Goal: Complete application form

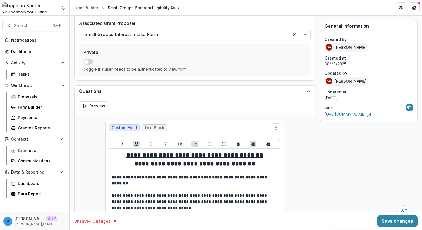
scroll to position [3, 0]
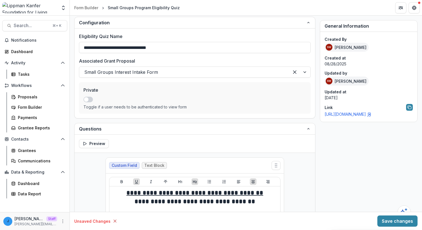
click at [351, 115] on link "[URL][DOMAIN_NAME]" at bounding box center [347, 114] width 47 height 5
click at [36, 99] on div "Proposals" at bounding box center [40, 97] width 45 height 6
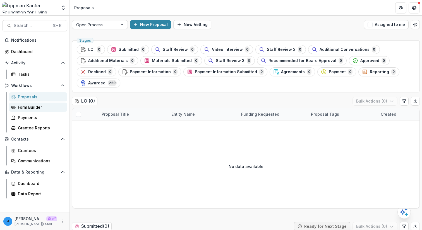
click at [42, 108] on div "Form Builder" at bounding box center [40, 107] width 45 height 6
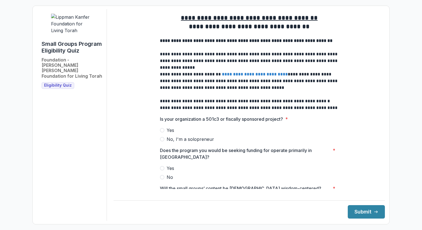
scroll to position [8, 0]
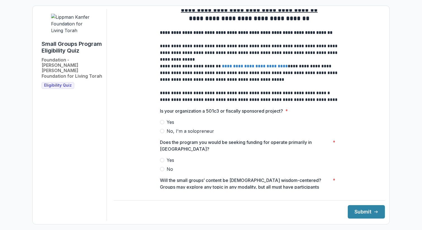
click at [178, 125] on label "Yes" at bounding box center [249, 122] width 179 height 7
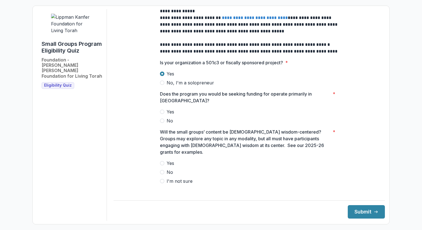
scroll to position [60, 0]
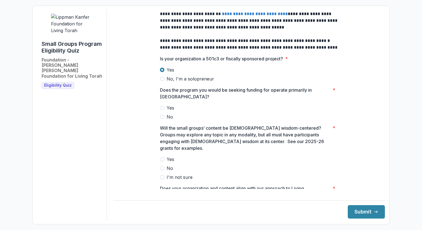
click at [174, 111] on label "Yes" at bounding box center [249, 107] width 179 height 7
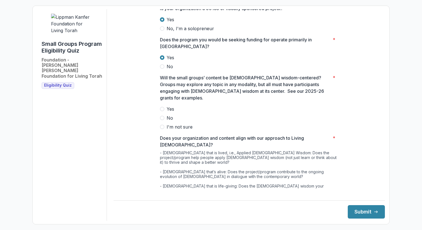
scroll to position [129, 0]
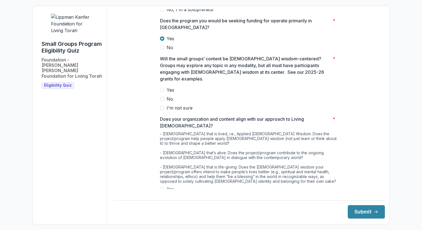
click at [168, 91] on span "Yes" at bounding box center [171, 89] width 8 height 7
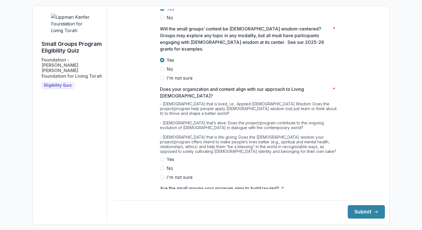
click at [168, 156] on span "Yes" at bounding box center [171, 159] width 8 height 7
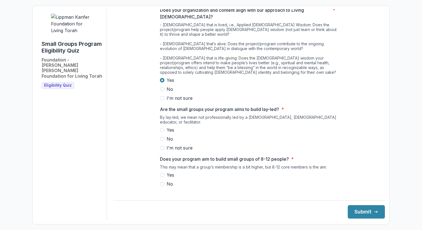
scroll to position [240, 0]
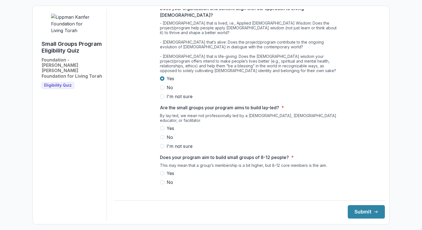
click at [163, 125] on div "Yes No I'm not sure" at bounding box center [249, 137] width 179 height 25
click at [164, 125] on label "Yes" at bounding box center [249, 128] width 179 height 7
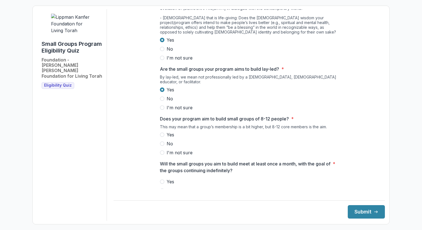
click at [163, 131] on label "Yes" at bounding box center [249, 134] width 179 height 7
click at [162, 179] on span at bounding box center [162, 181] width 4 height 4
click at [348, 217] on button "Submit" at bounding box center [366, 211] width 37 height 13
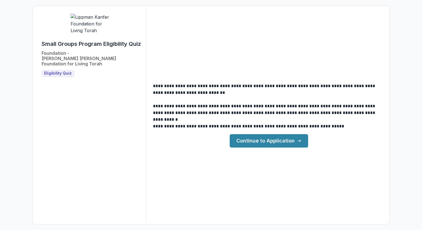
click at [285, 142] on link "Continue to Application" at bounding box center [269, 140] width 78 height 13
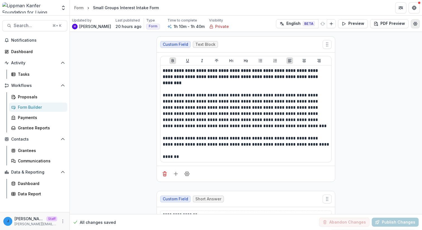
click at [413, 23] on icon "Edit Form Settings" at bounding box center [415, 23] width 4 height 4
select select "*******"
